Goal: Transaction & Acquisition: Purchase product/service

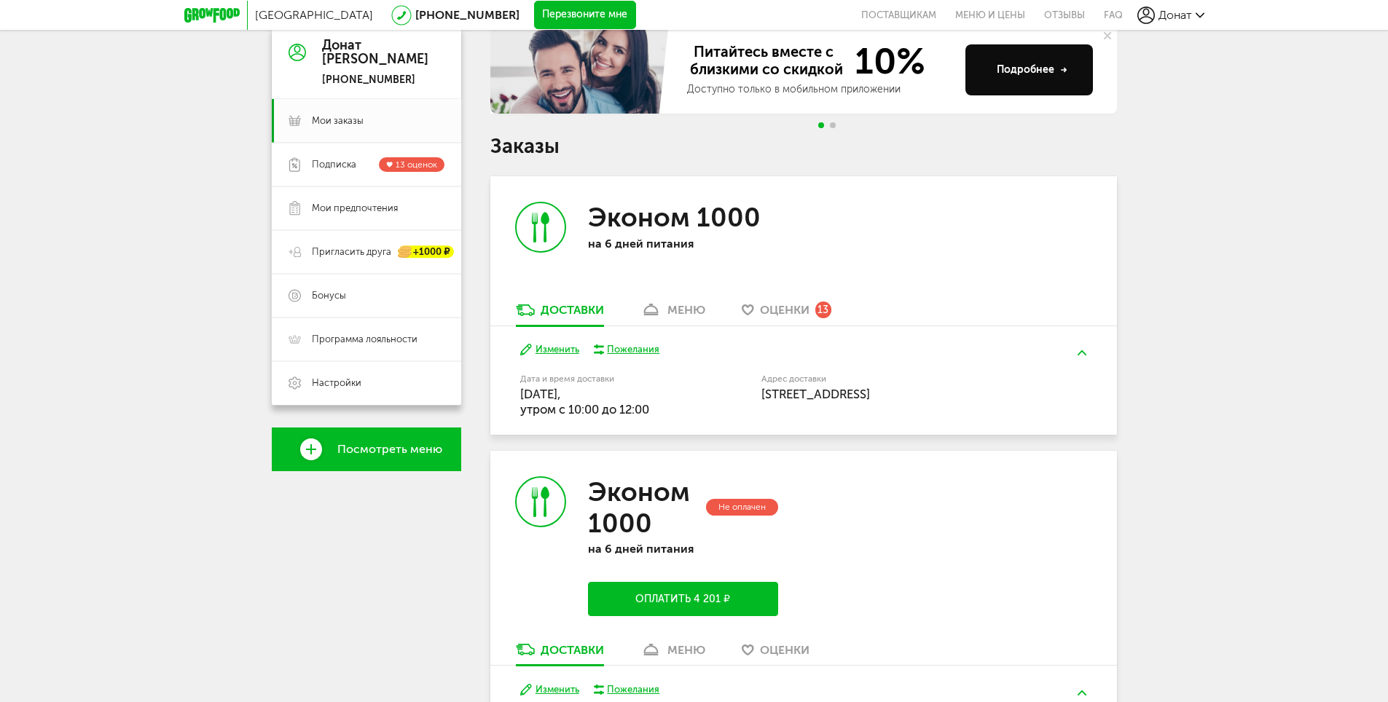
scroll to position [291, 0]
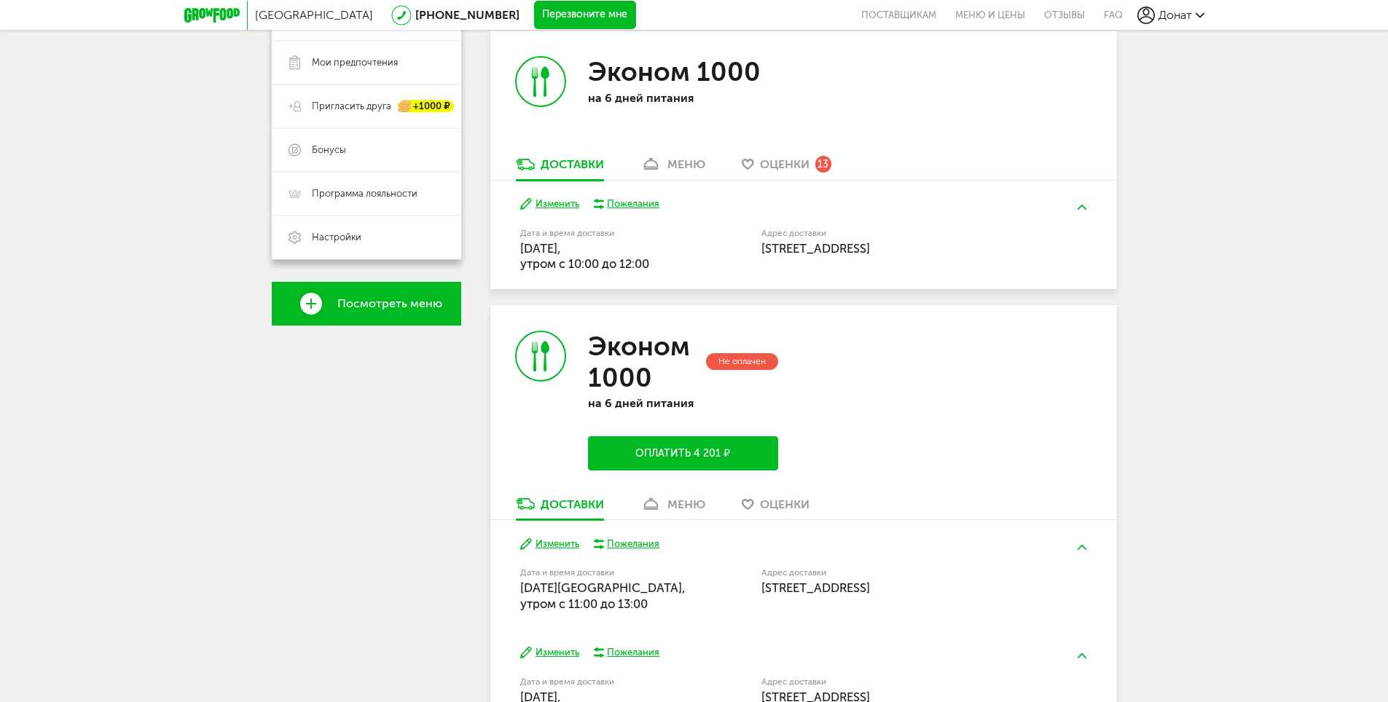
click at [681, 455] on button "Оплатить 4 201 ₽" at bounding box center [682, 453] width 189 height 34
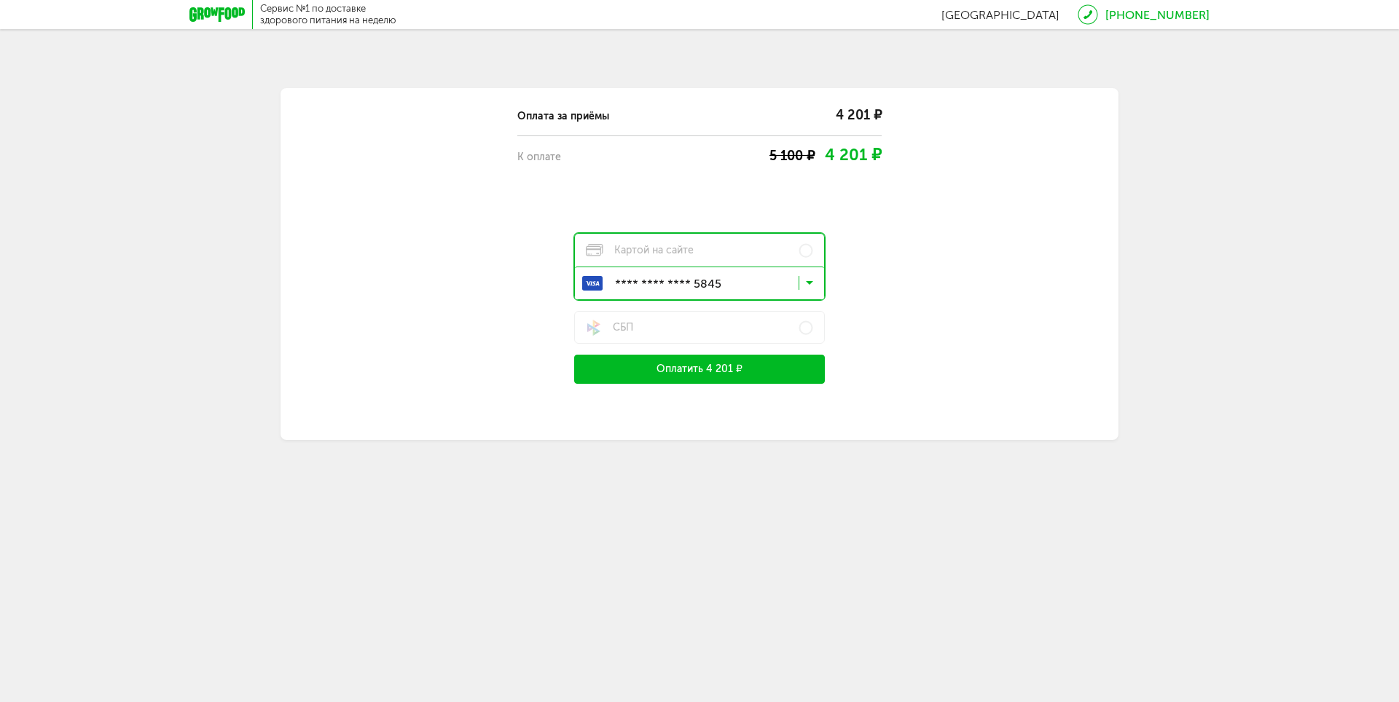
click at [730, 378] on button "Оплатить 4 201 ₽" at bounding box center [699, 369] width 251 height 29
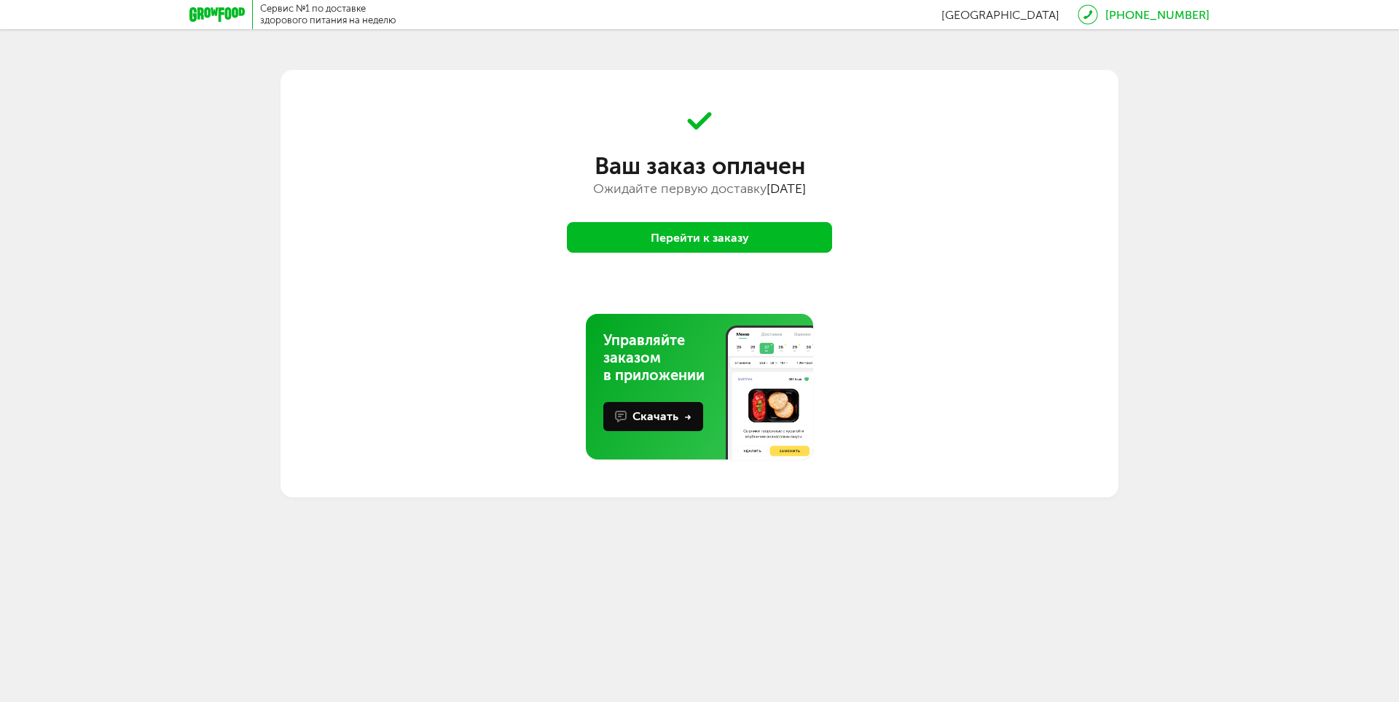
click at [765, 250] on button "Перейти к заказу" at bounding box center [699, 237] width 265 height 31
